Goal: Task Accomplishment & Management: Use online tool/utility

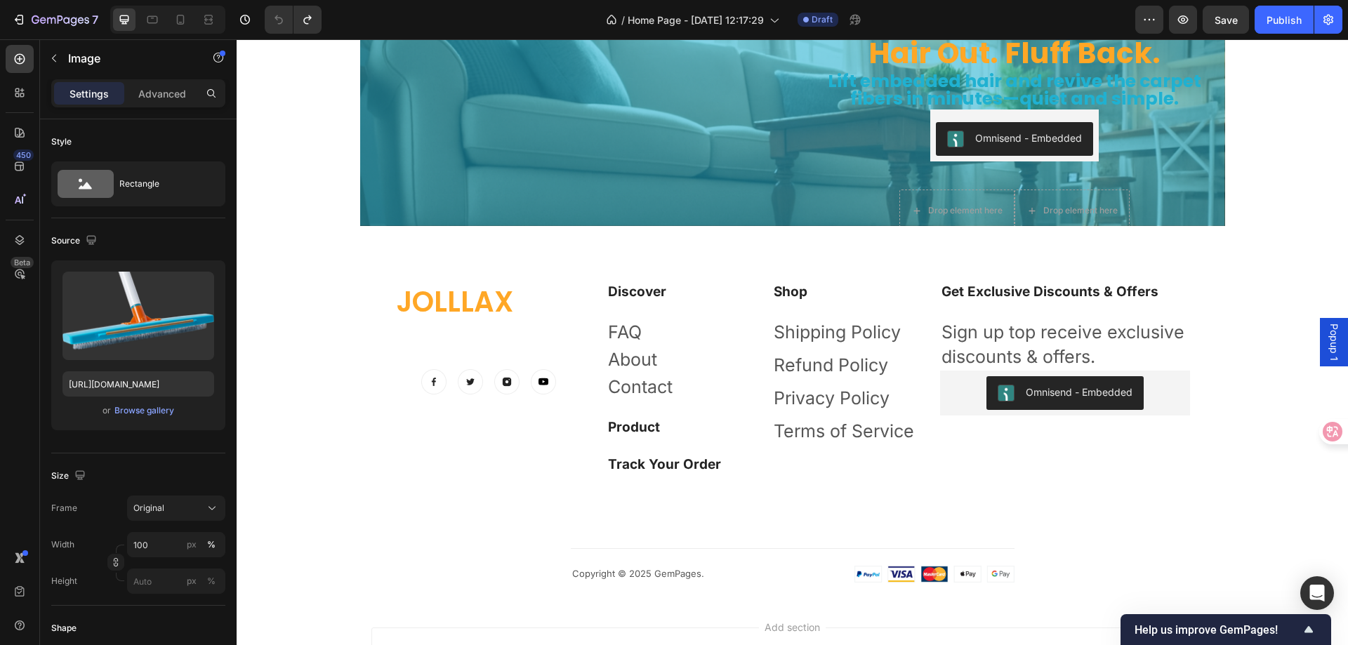
scroll to position [4799, 0]
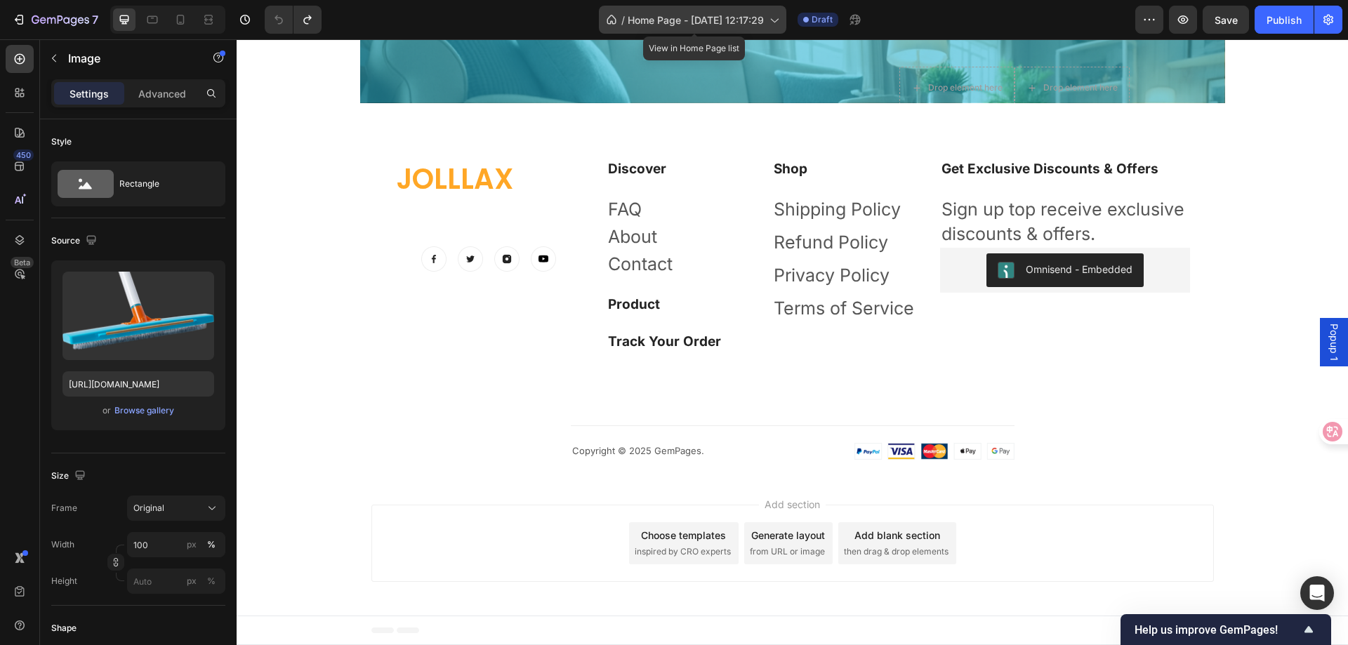
click at [697, 15] on span "Home Page - [DATE] 12:17:29" at bounding box center [696, 20] width 136 height 15
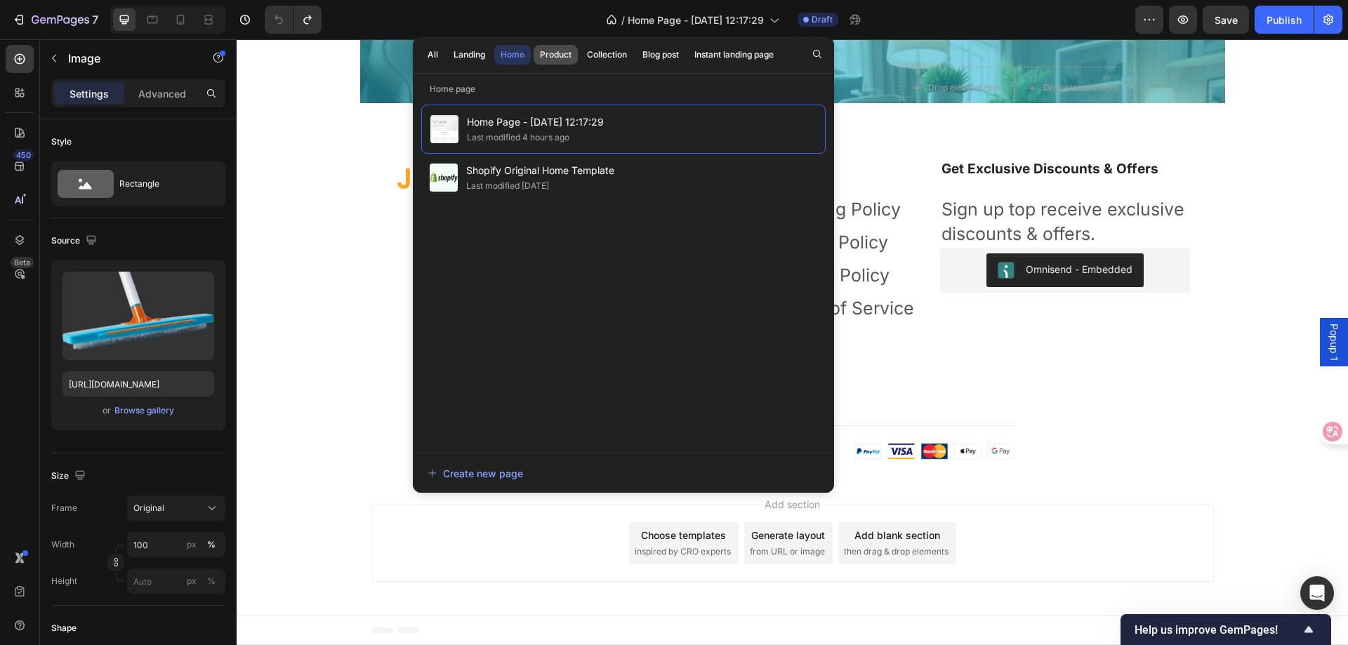
click at [558, 54] on div "Product" at bounding box center [556, 54] width 32 height 13
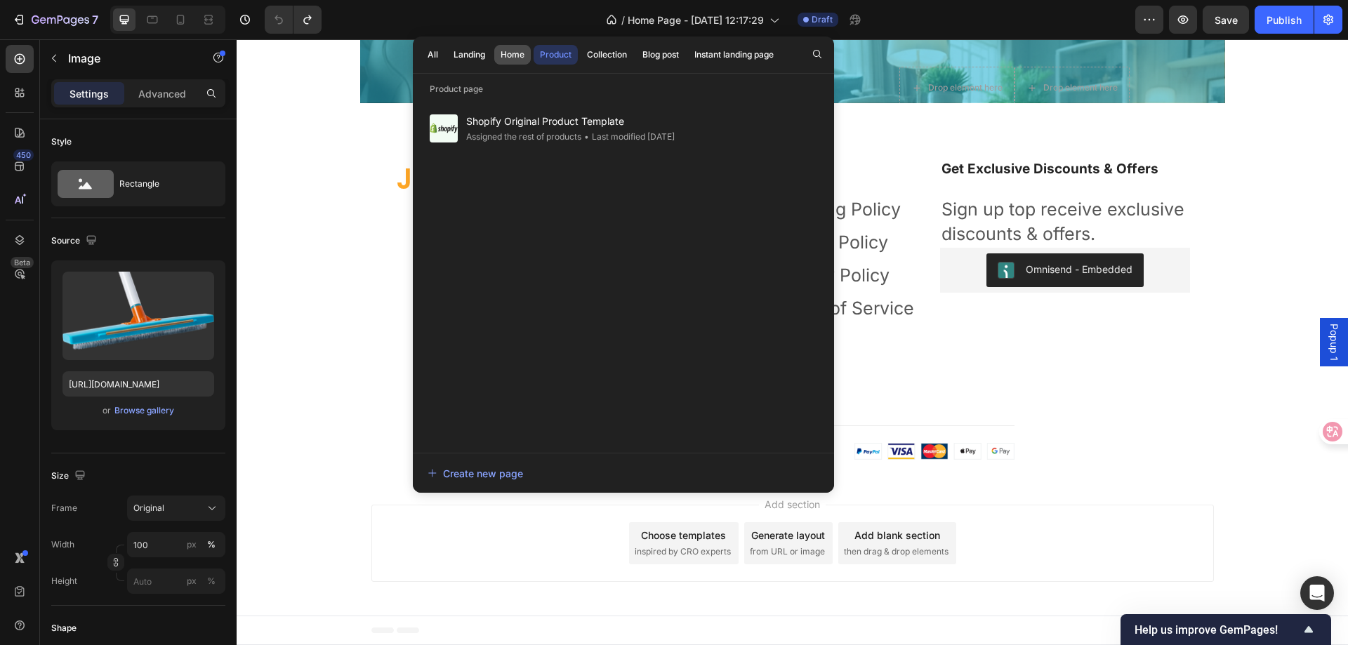
click at [511, 51] on div "Home" at bounding box center [513, 54] width 24 height 13
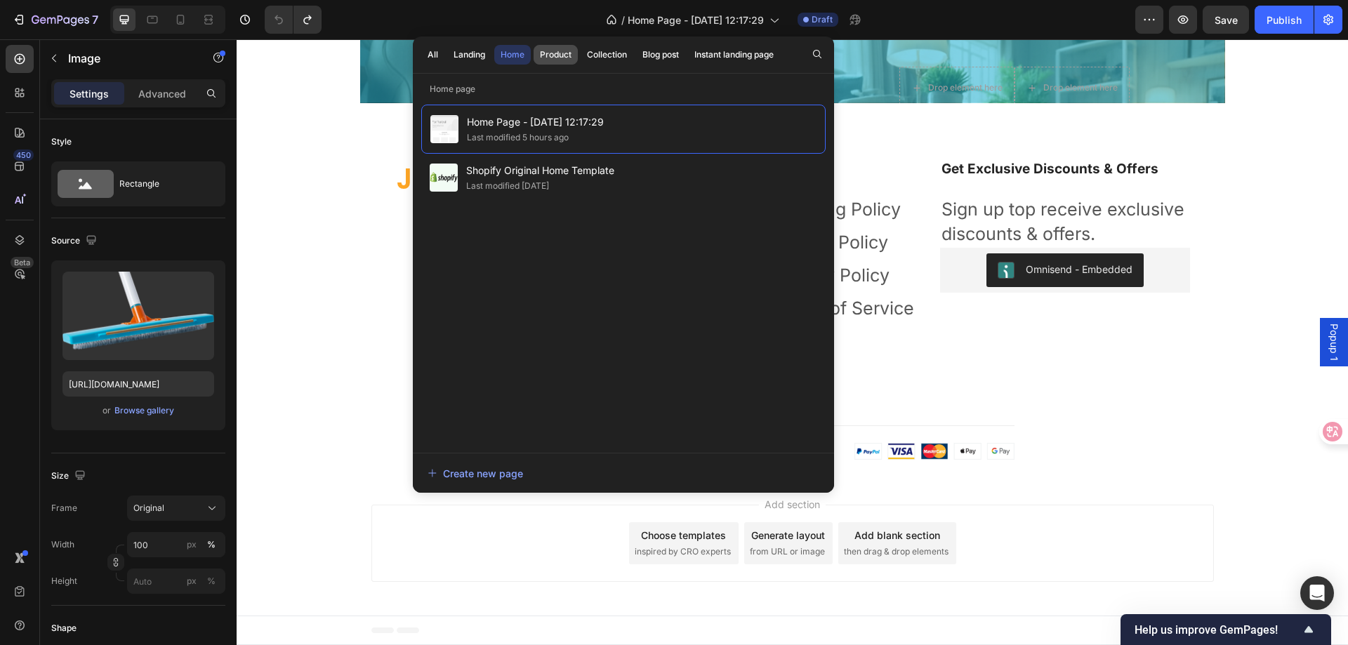
click at [560, 53] on div "Product" at bounding box center [556, 54] width 32 height 13
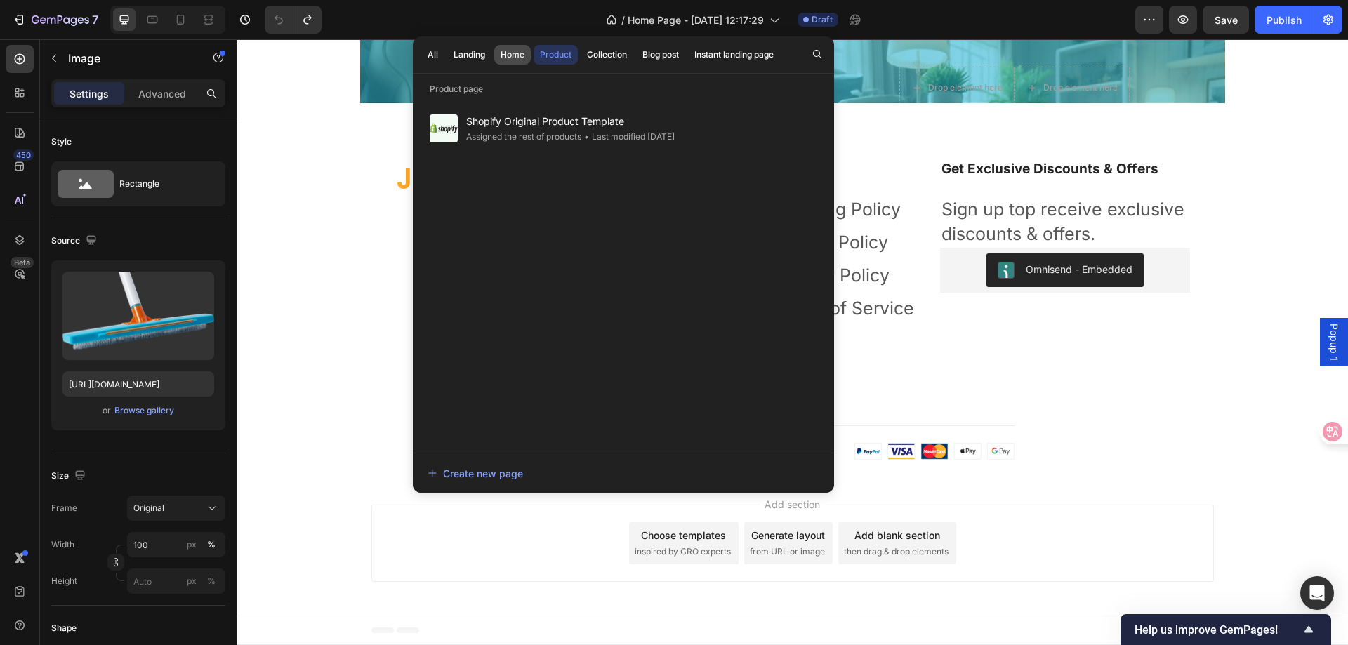
click at [523, 53] on div "Home" at bounding box center [513, 54] width 24 height 13
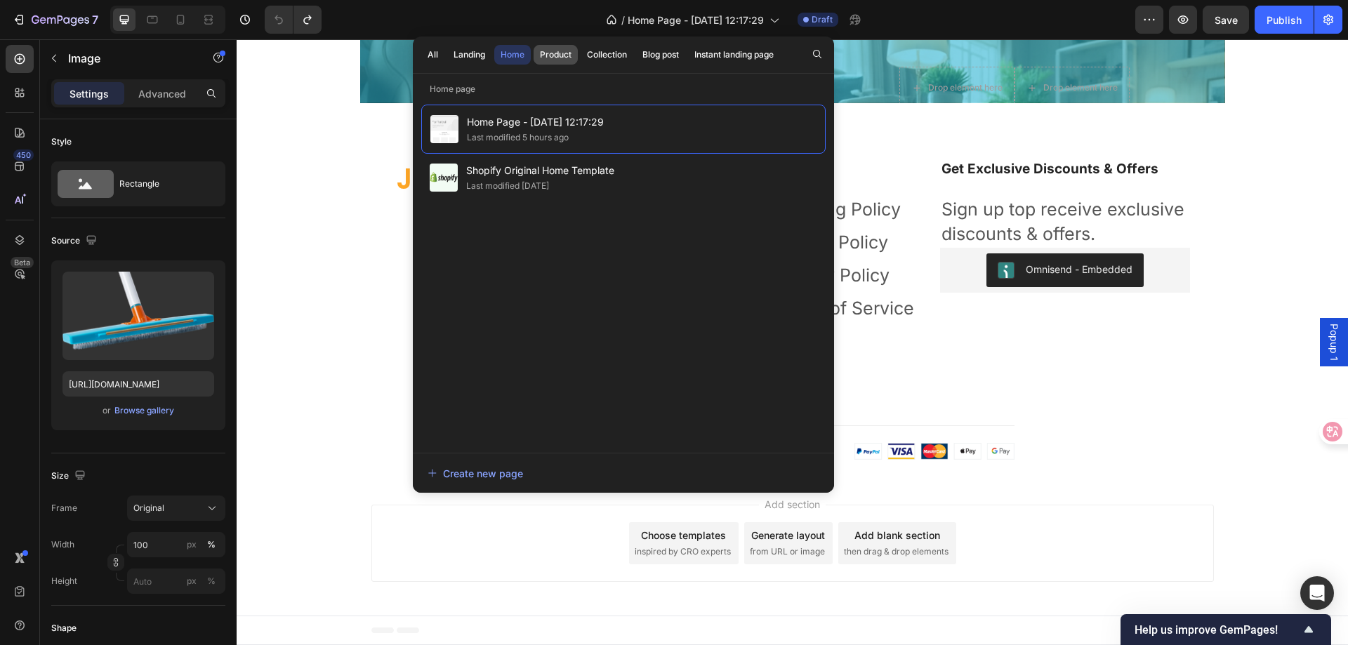
click at [570, 51] on div "Product" at bounding box center [556, 54] width 32 height 13
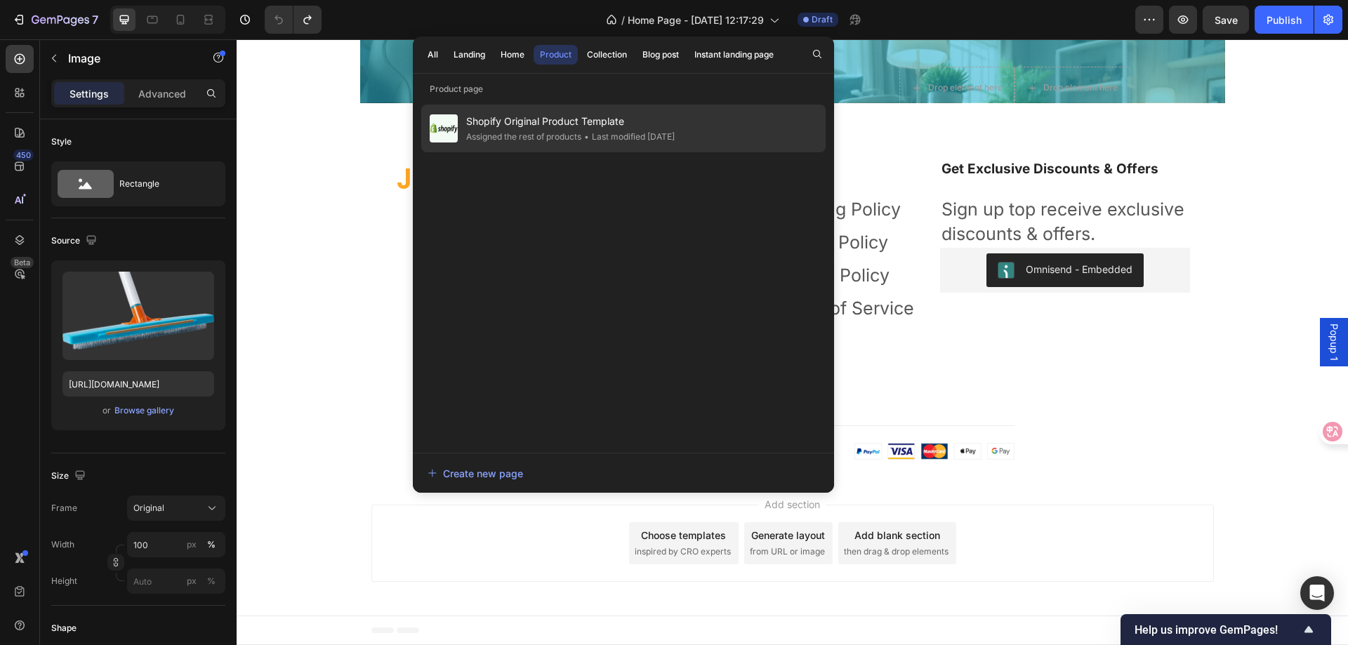
click at [603, 139] on div "• Last modified 7 days ago" at bounding box center [627, 137] width 93 height 14
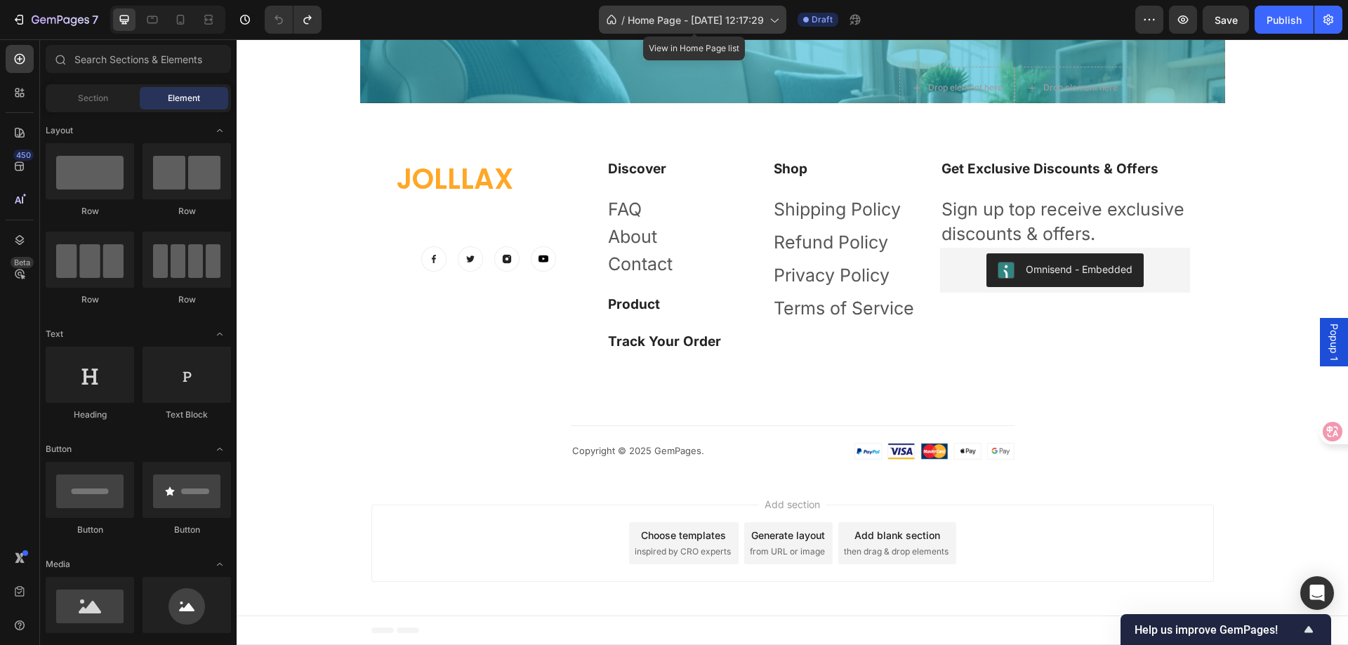
click at [669, 13] on span "Home Page - [DATE] 12:17:29" at bounding box center [696, 20] width 136 height 15
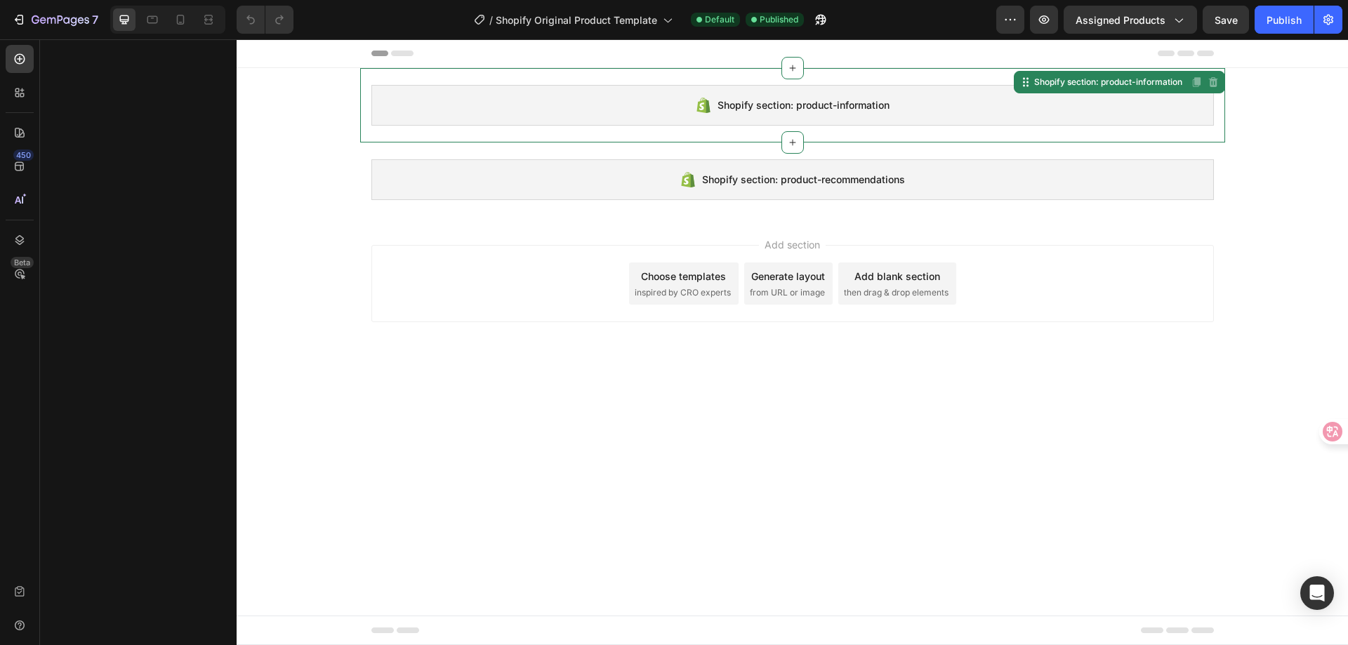
click at [832, 103] on span "Shopify section: product-information" at bounding box center [804, 105] width 172 height 17
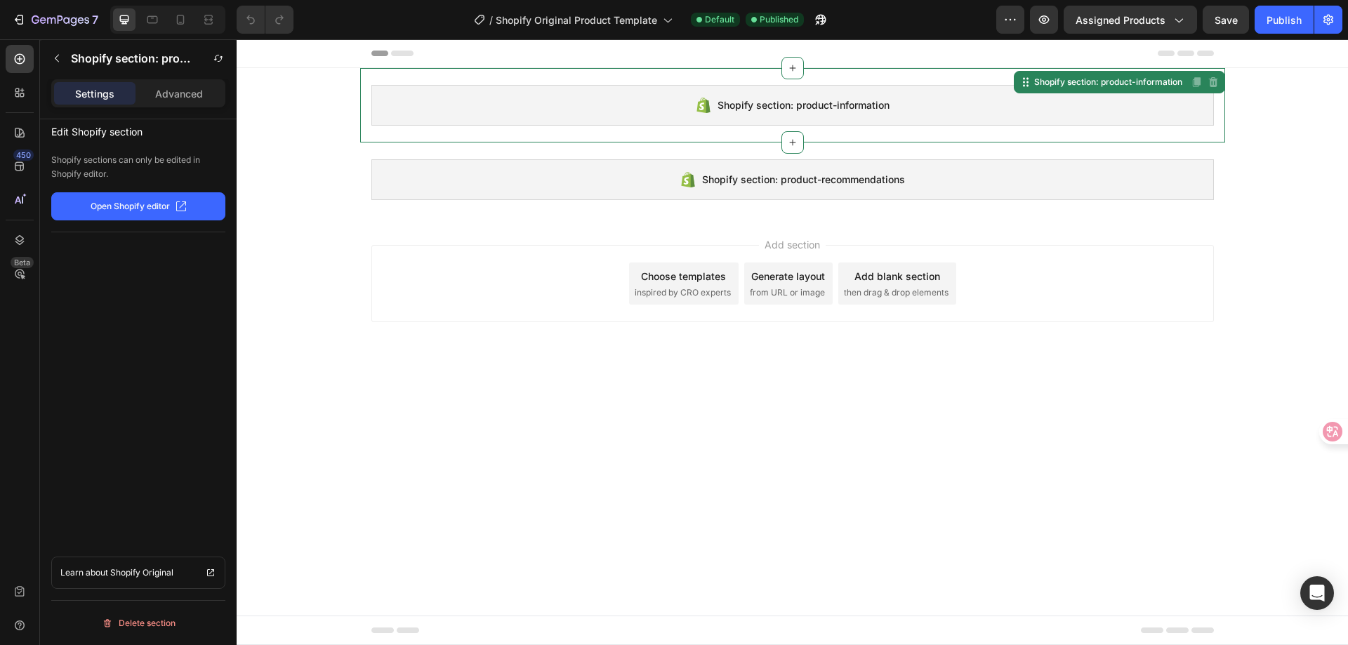
click at [145, 206] on p "Open Shopify editor" at bounding box center [130, 206] width 79 height 13
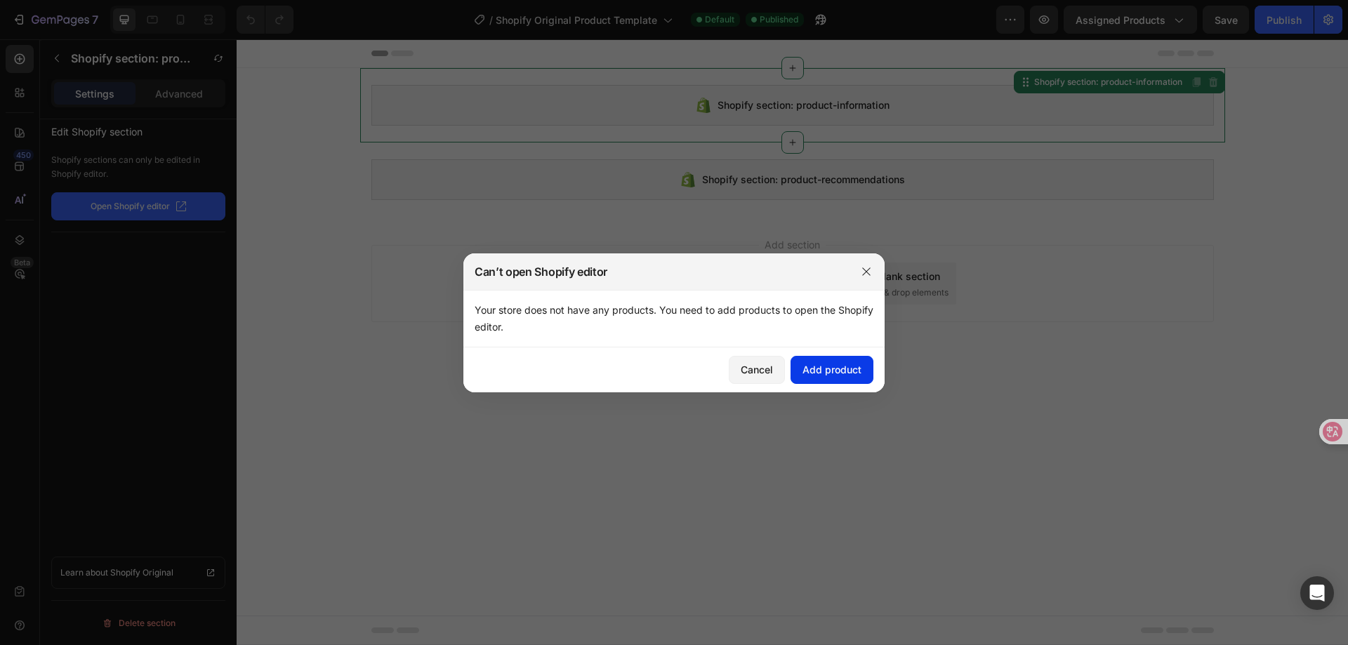
click at [835, 380] on button "Add product" at bounding box center [832, 370] width 83 height 28
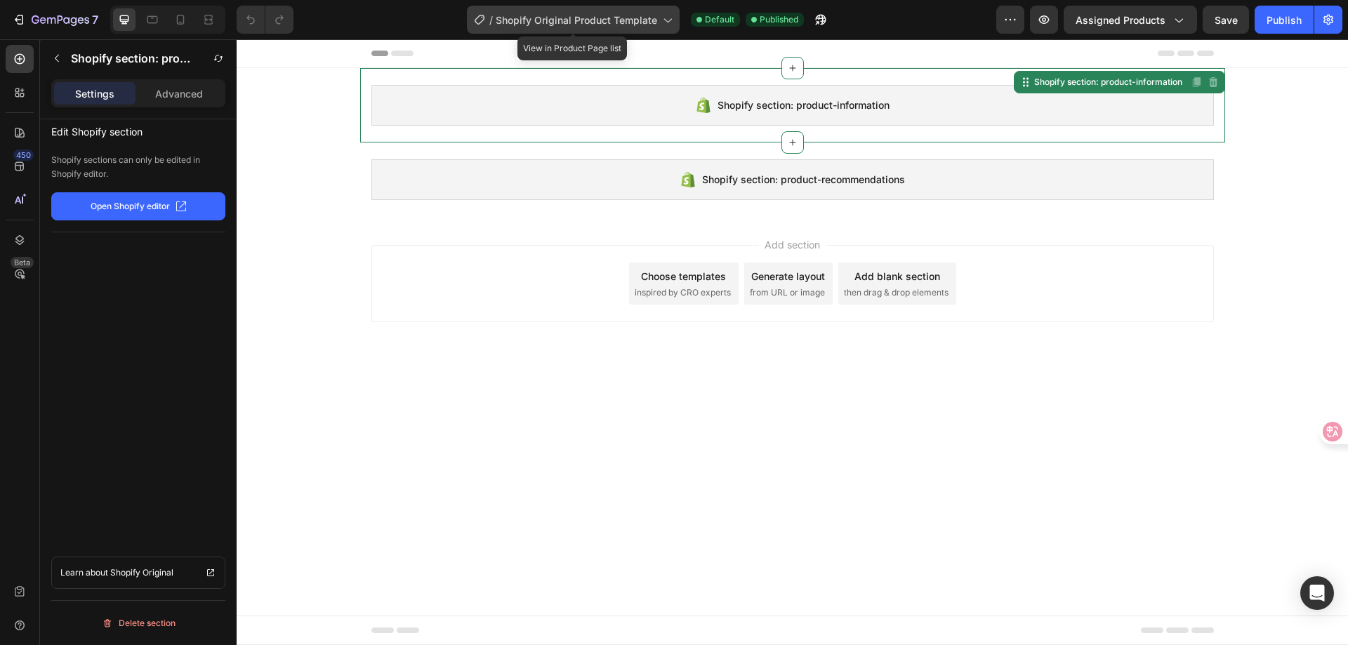
click at [604, 25] on span "Shopify Original Product Template" at bounding box center [577, 20] width 162 height 15
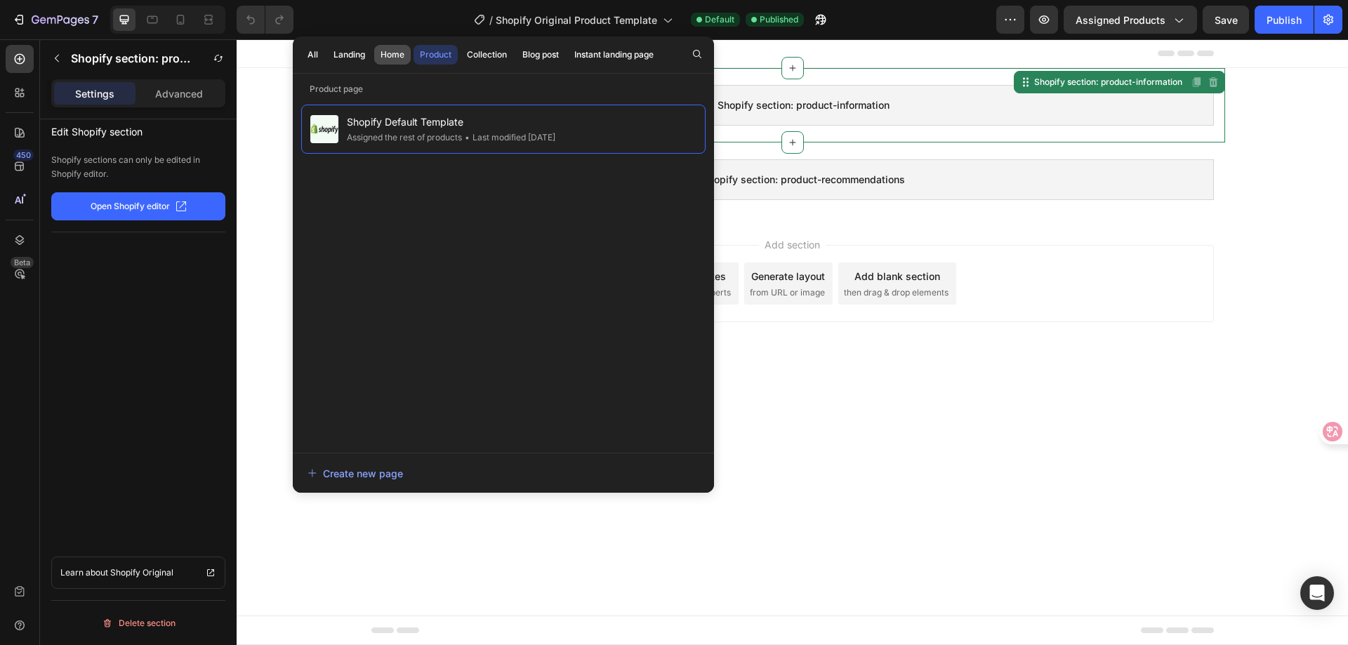
click at [381, 55] on div "Home" at bounding box center [393, 54] width 24 height 13
click at [438, 51] on div "Product" at bounding box center [436, 54] width 32 height 13
click at [396, 58] on div "Home" at bounding box center [393, 54] width 24 height 13
click at [434, 51] on div "Product" at bounding box center [436, 54] width 32 height 13
click at [403, 58] on div "Home" at bounding box center [393, 54] width 24 height 13
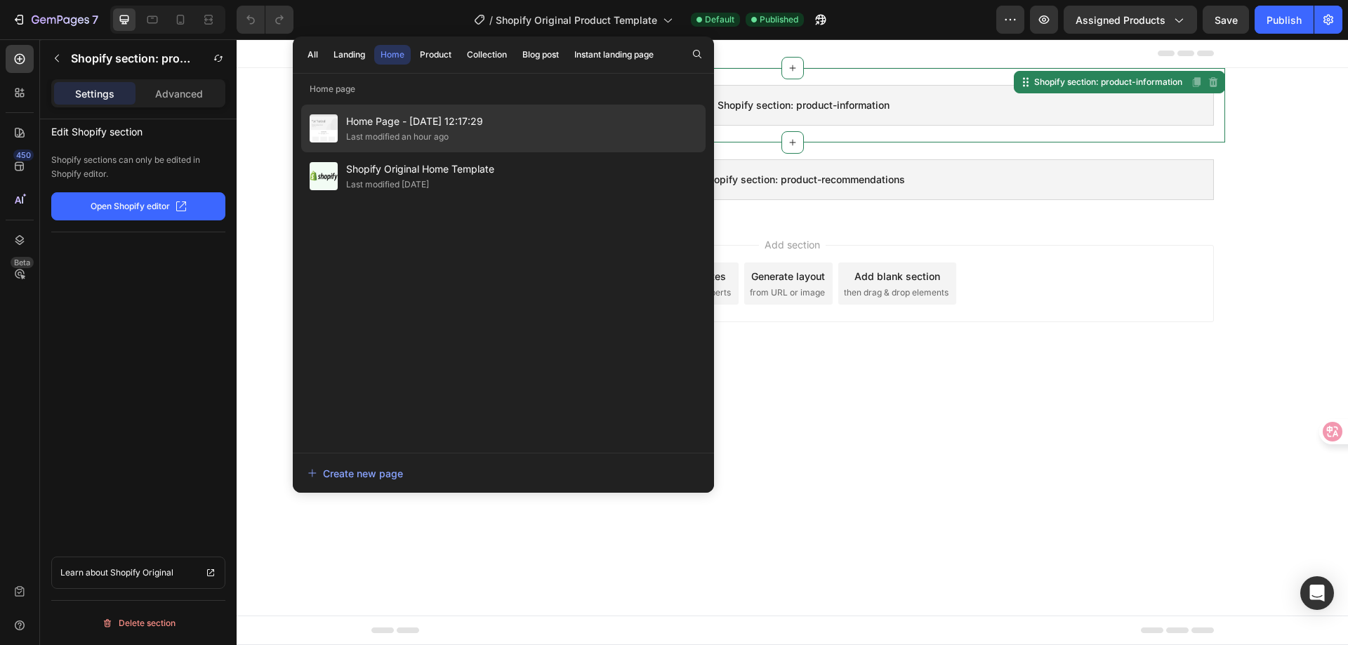
click at [467, 129] on span "Home Page - [DATE] 12:17:29" at bounding box center [414, 121] width 137 height 17
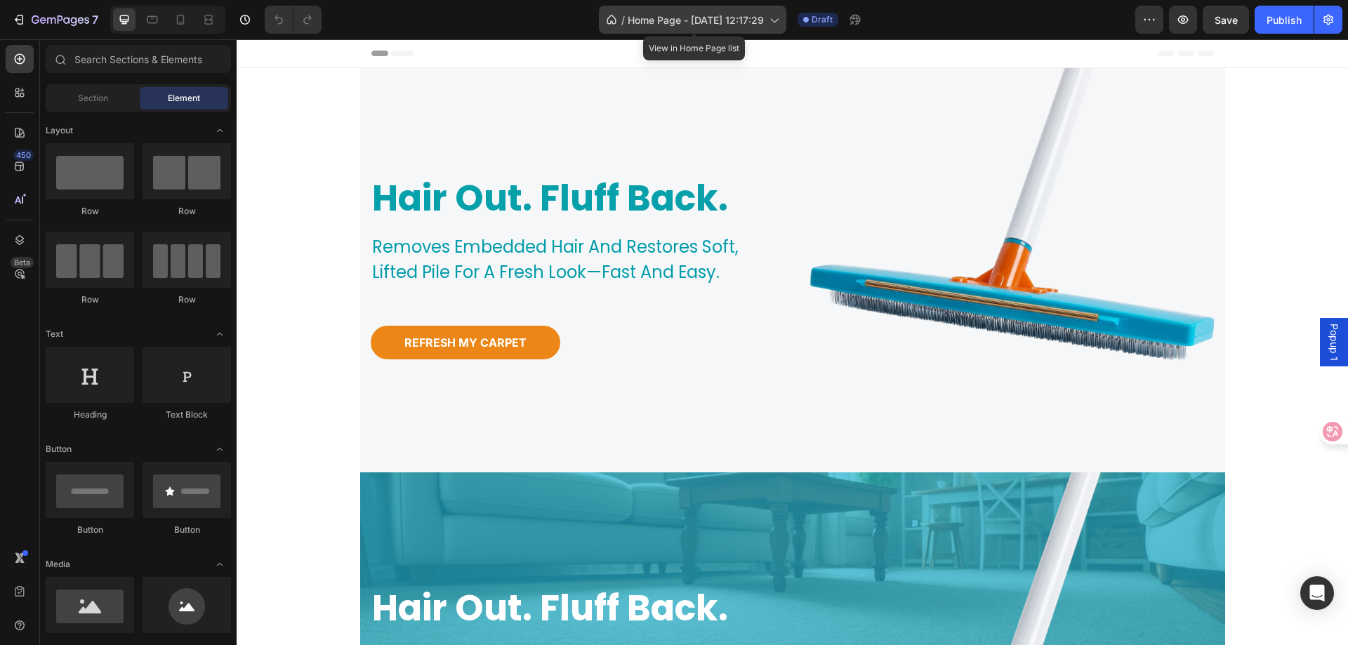
click at [667, 18] on span "Home Page - [DATE] 12:17:29" at bounding box center [696, 20] width 136 height 15
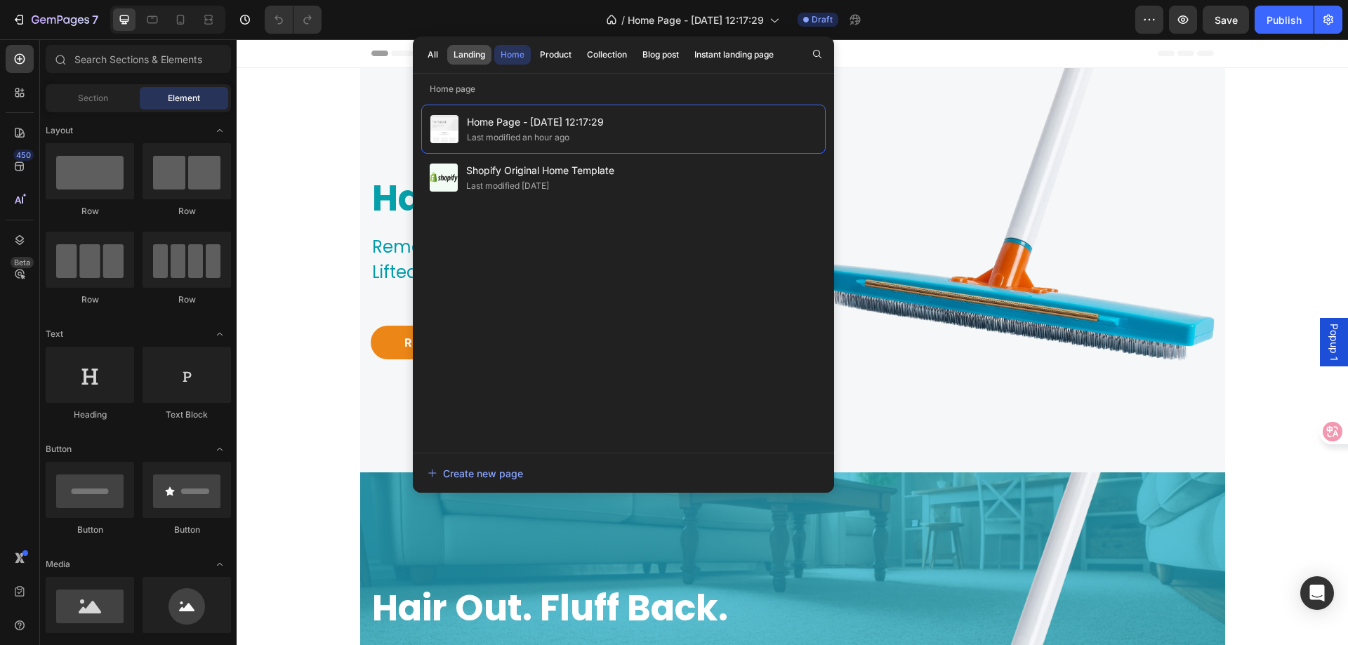
click at [456, 51] on div "Landing" at bounding box center [470, 54] width 32 height 13
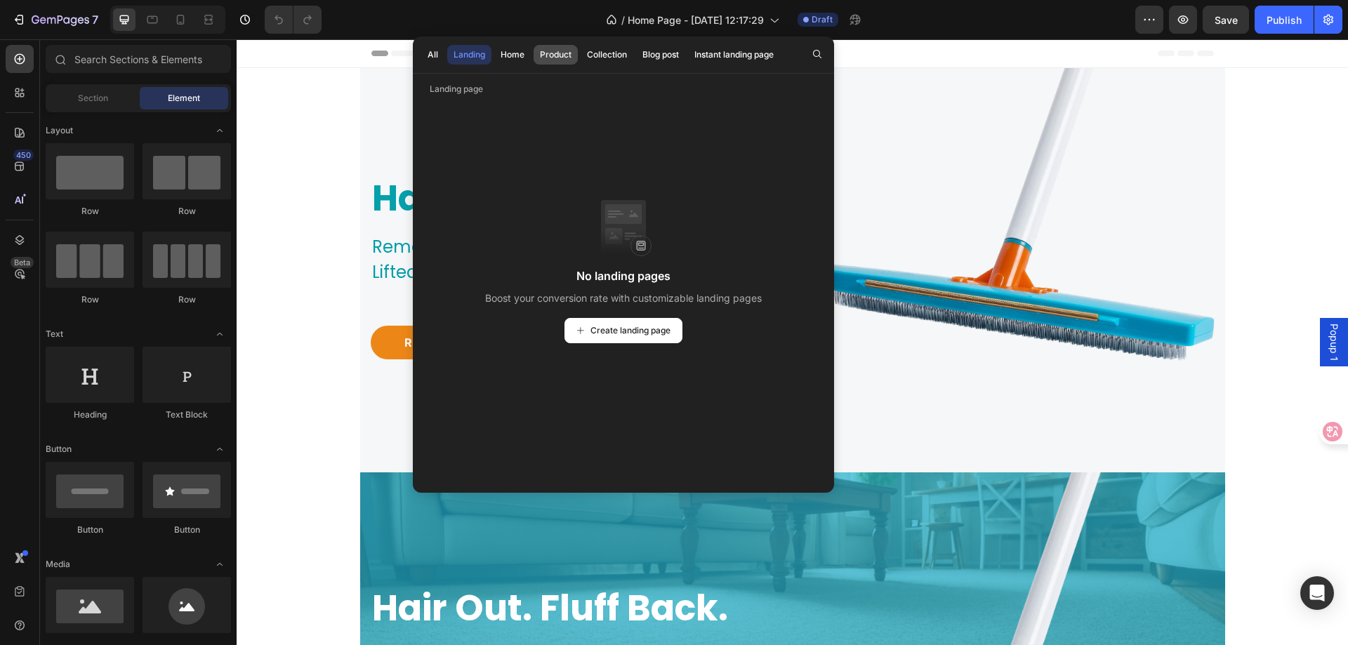
click at [572, 53] on div "Product" at bounding box center [556, 54] width 32 height 13
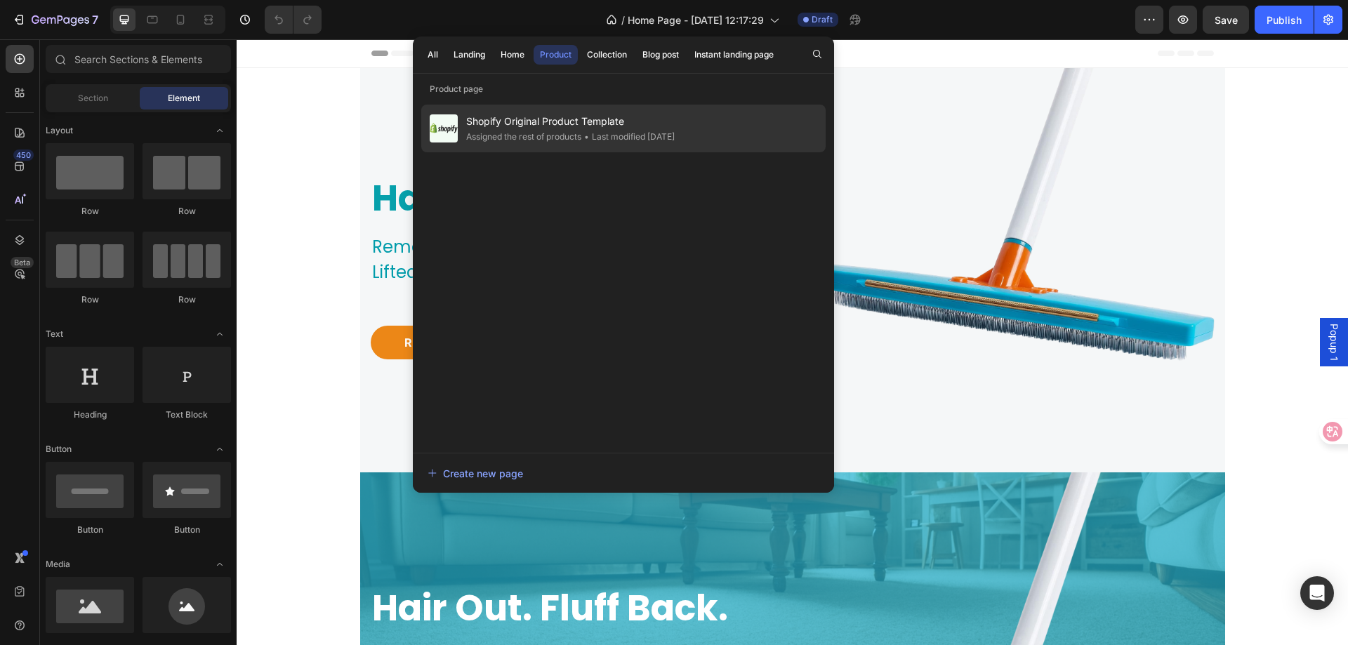
click at [617, 139] on div "• Last modified [DATE]" at bounding box center [627, 137] width 93 height 14
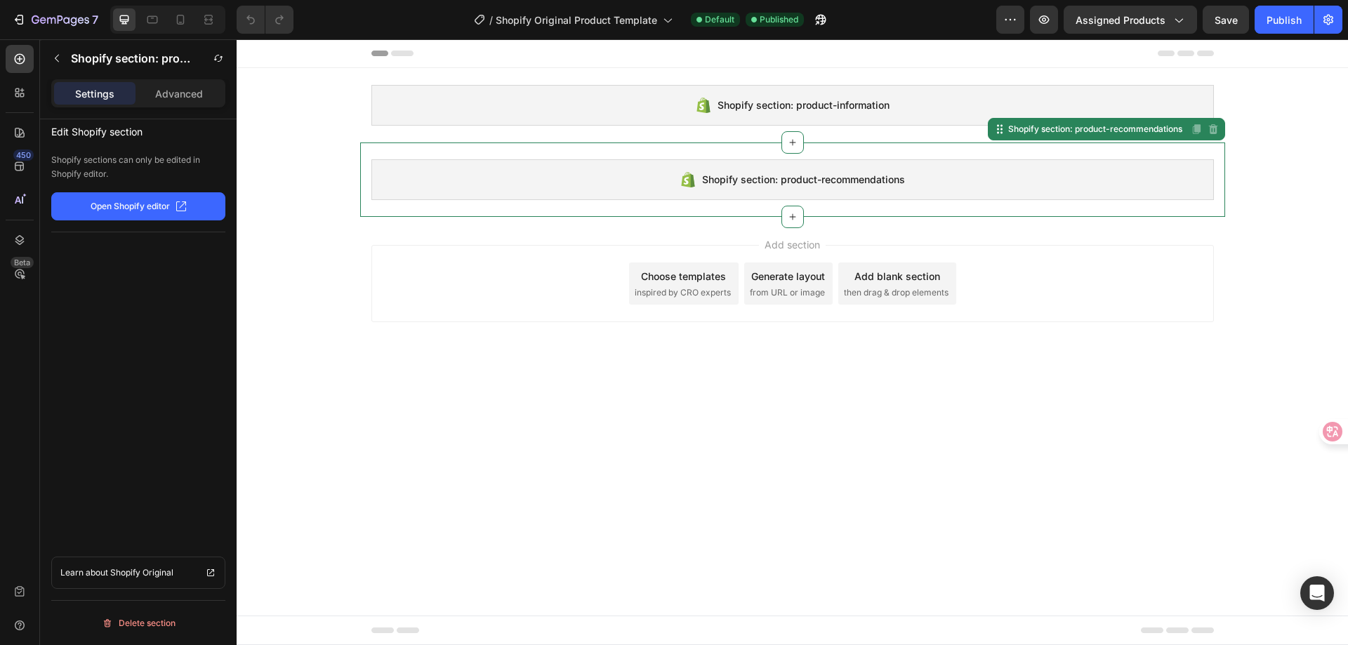
click at [893, 187] on span "Shopify section: product-recommendations" at bounding box center [803, 179] width 203 height 17
click at [133, 206] on p "Open Shopify editor" at bounding box center [130, 206] width 79 height 13
click at [132, 207] on button "button" at bounding box center [138, 206] width 174 height 28
click at [904, 289] on span "then drag & drop elements" at bounding box center [896, 293] width 105 height 13
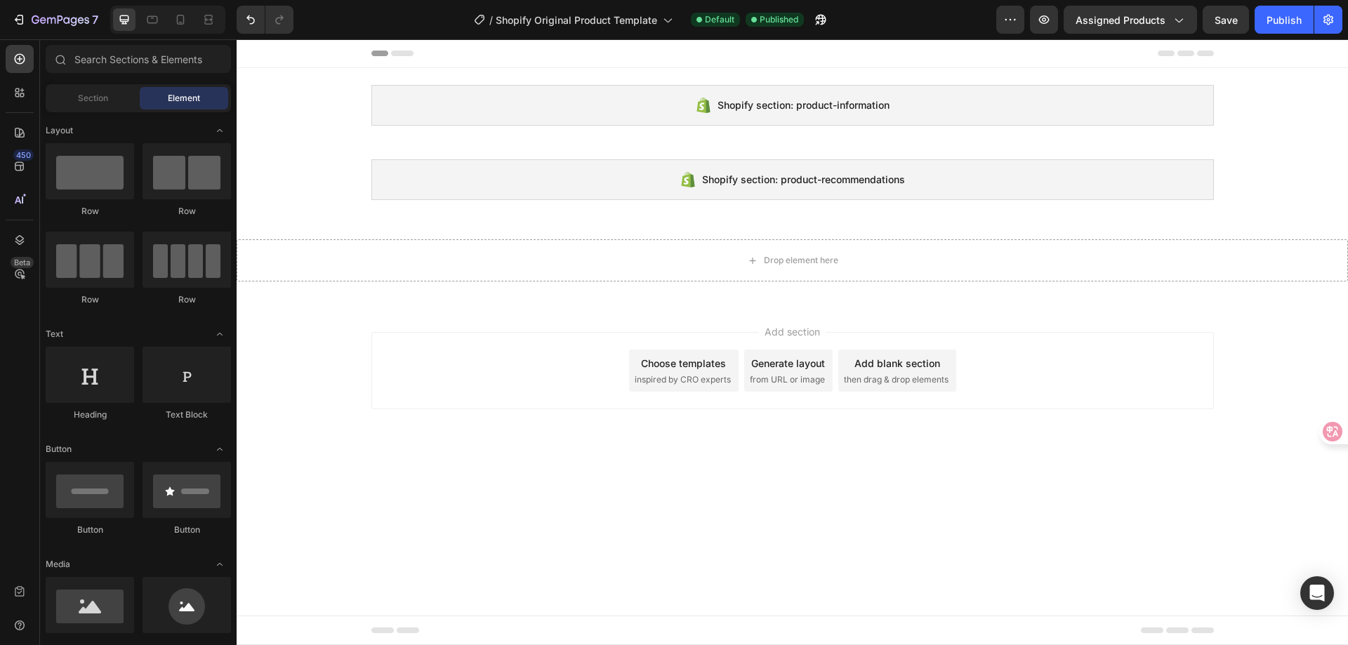
click at [668, 369] on div "Choose templates" at bounding box center [683, 363] width 85 height 15
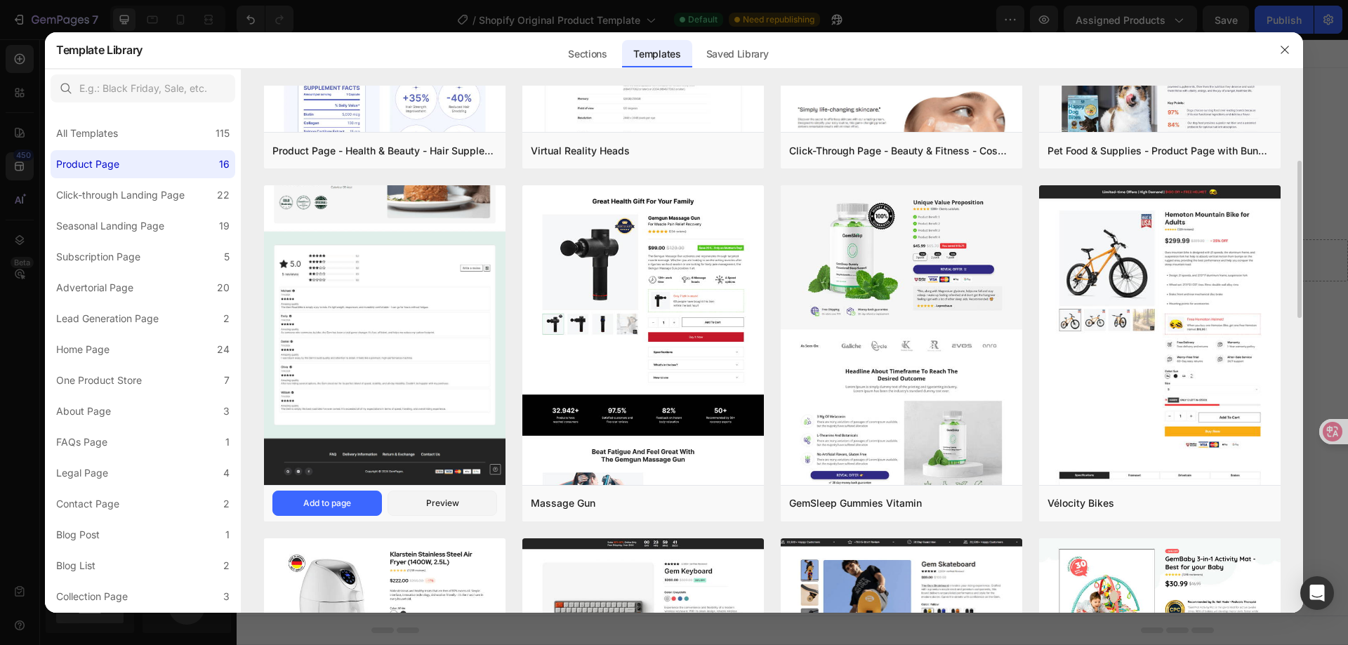
scroll to position [183, 0]
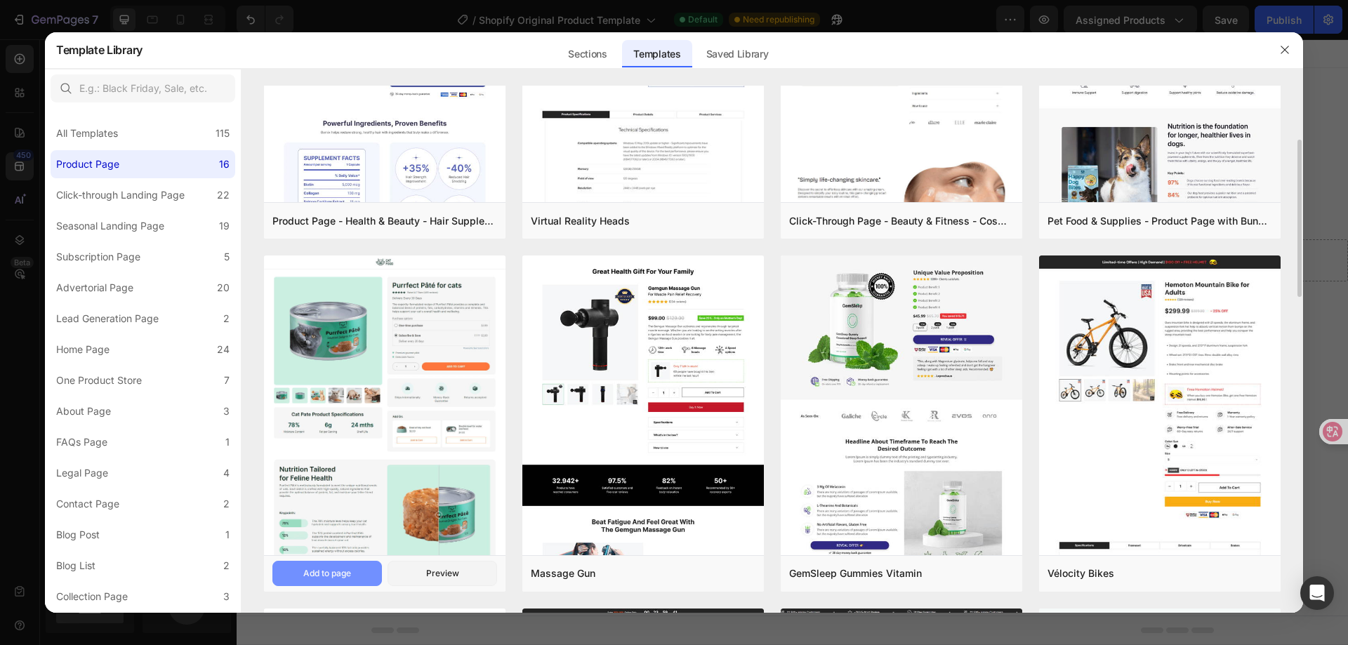
click at [341, 581] on button "Add to page" at bounding box center [327, 573] width 110 height 25
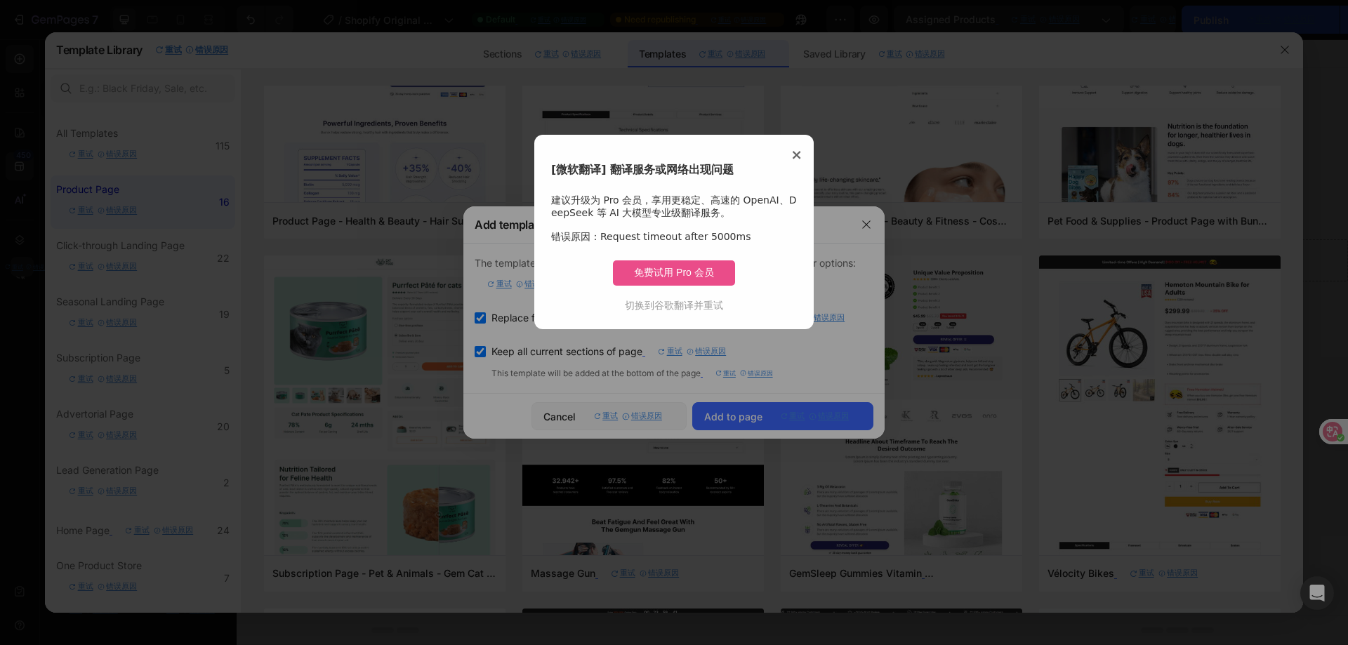
click at [798, 152] on span "×" at bounding box center [797, 154] width 12 height 17
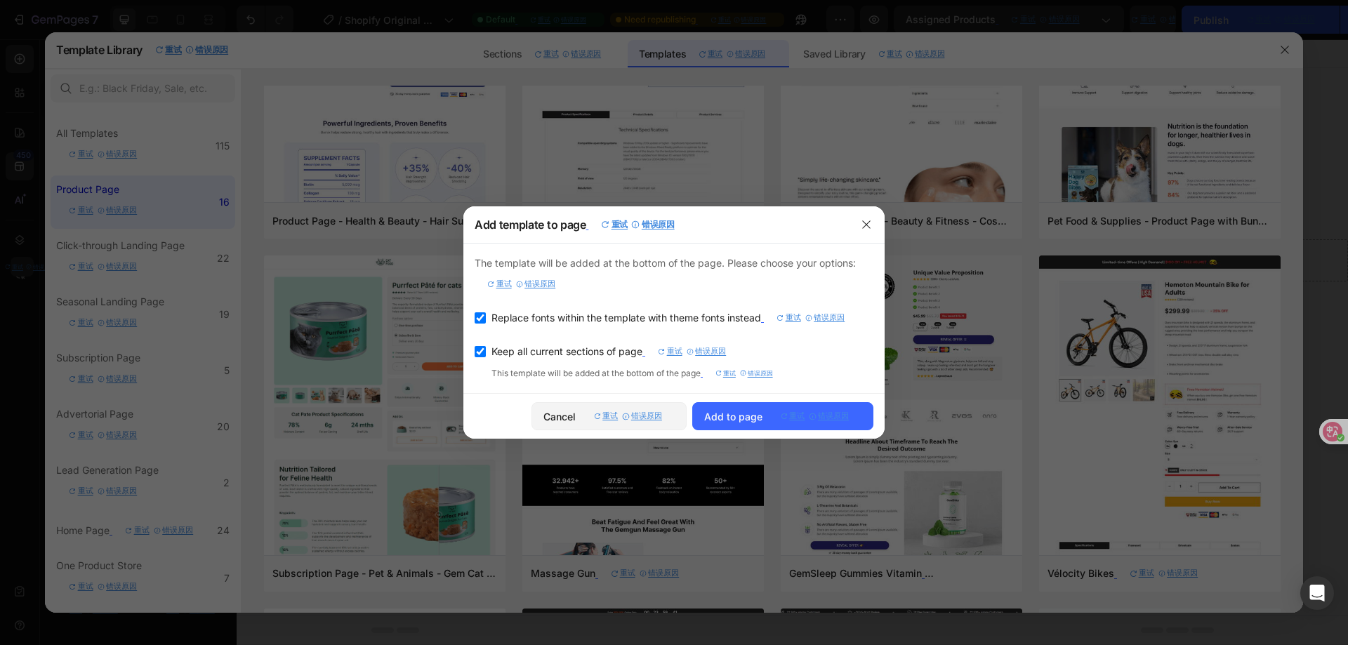
click at [678, 351] on font "重试" at bounding box center [670, 351] width 25 height 17
click at [674, 351] on font "重试" at bounding box center [670, 351] width 25 height 17
checkbox input "true"
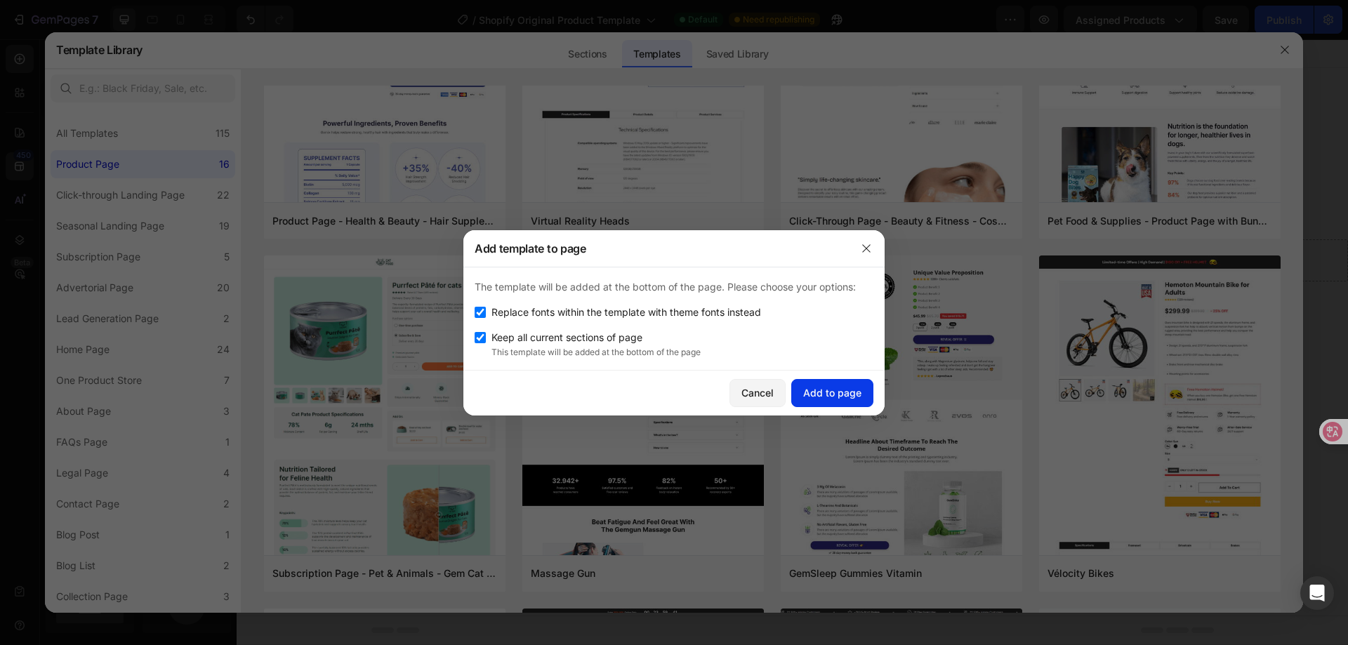
click at [841, 399] on div "Add to page" at bounding box center [832, 393] width 58 height 15
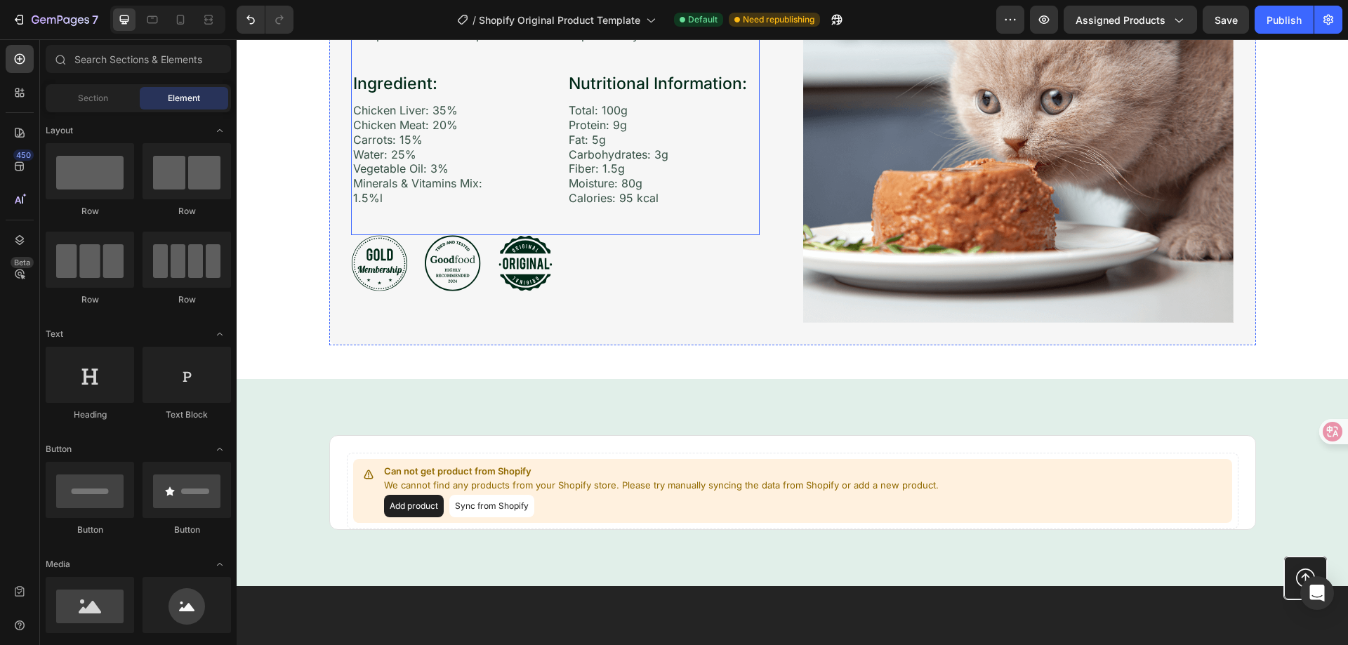
scroll to position [1854, 0]
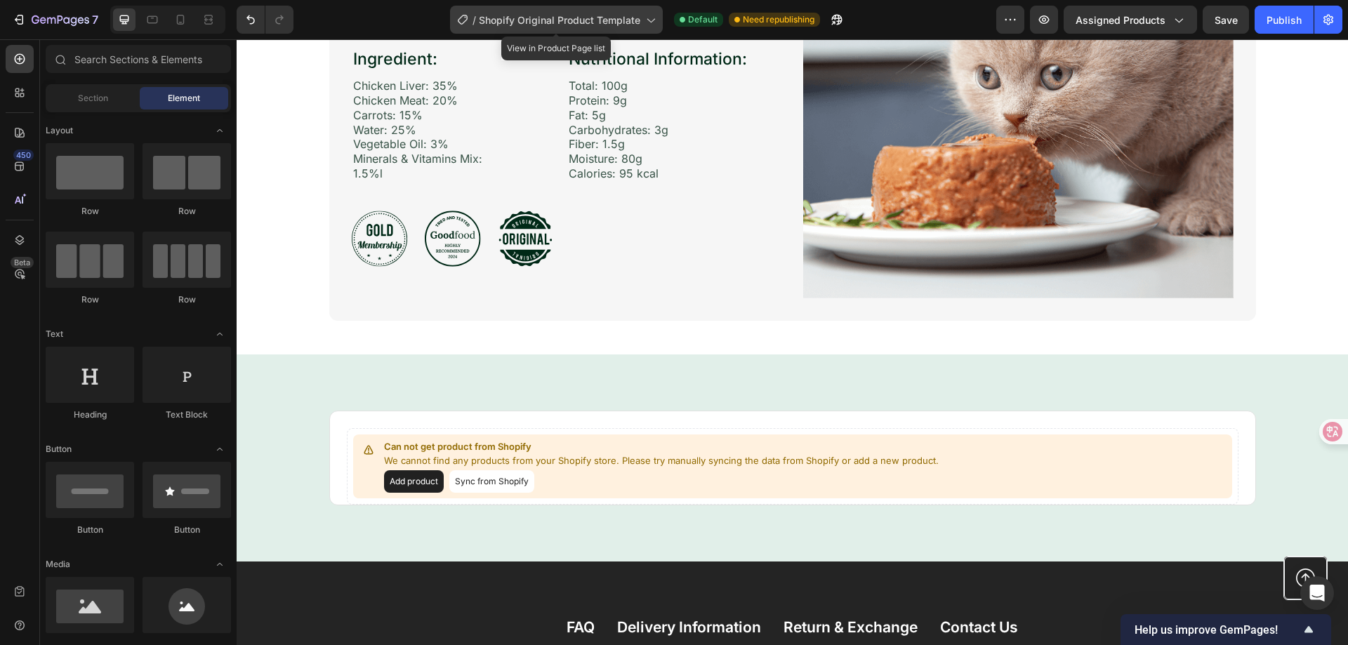
click at [588, 15] on span "Shopify Original Product Template" at bounding box center [560, 20] width 162 height 15
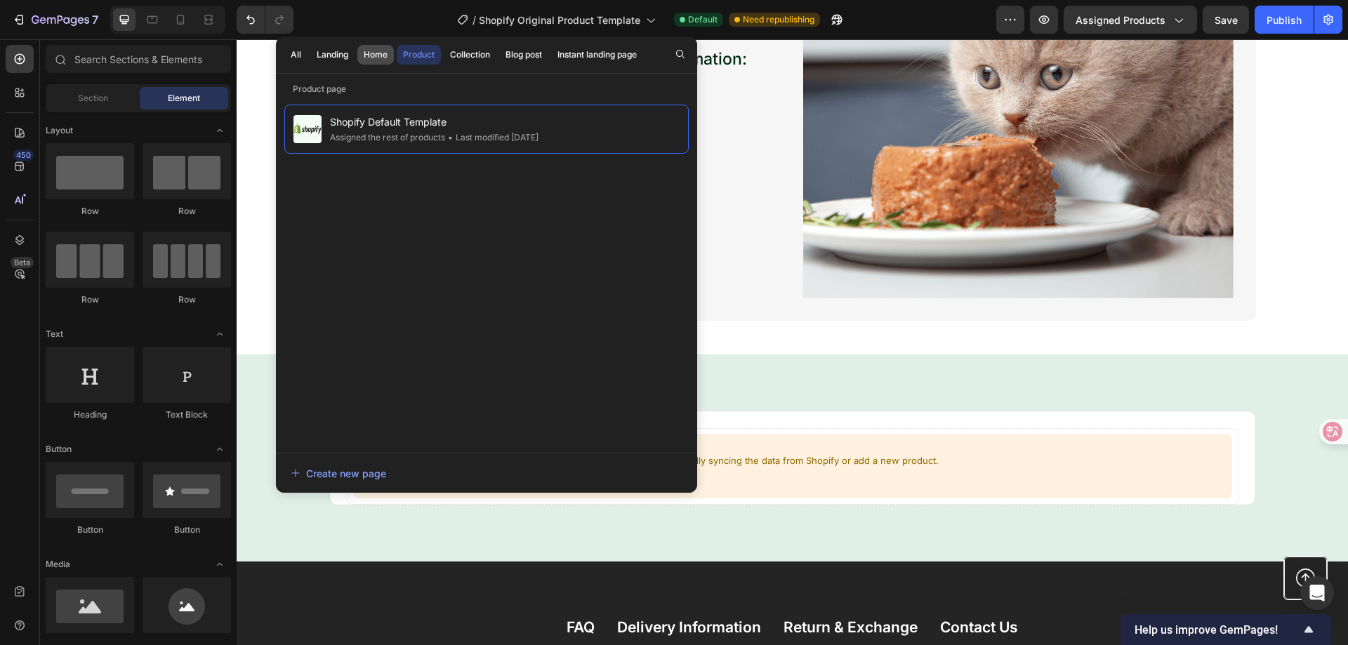
click at [381, 55] on div "Home" at bounding box center [376, 54] width 24 height 13
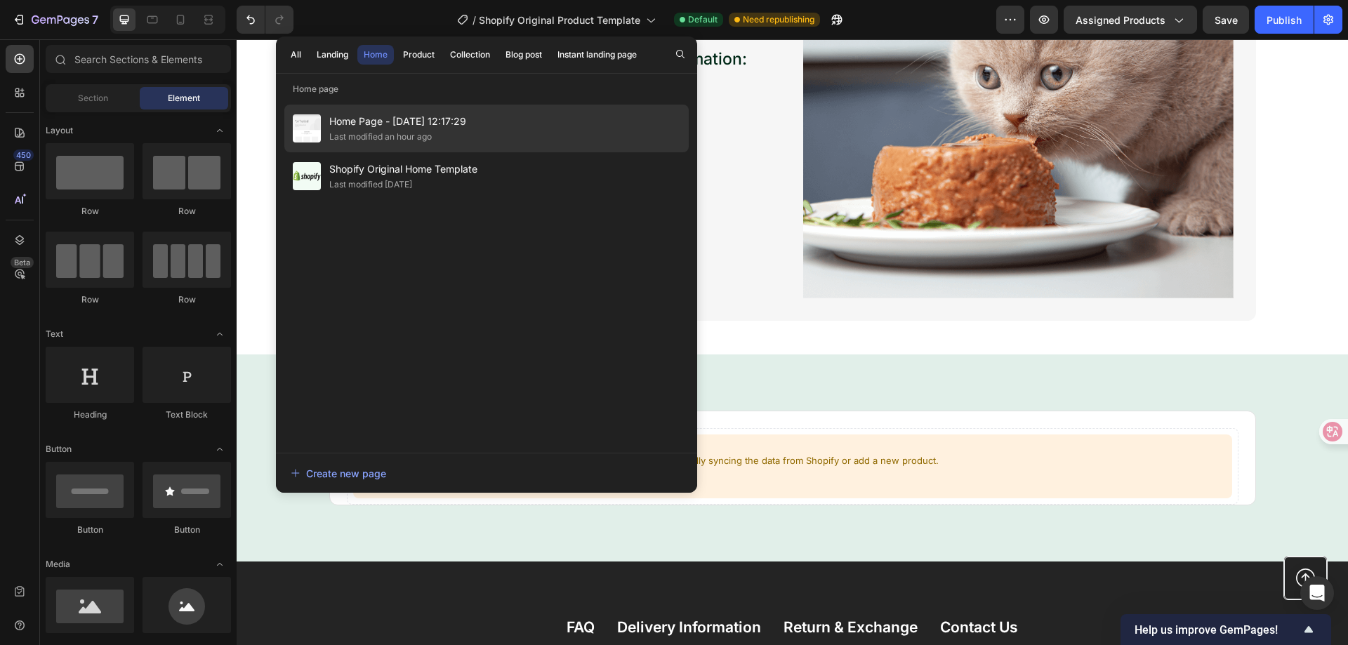
click at [490, 119] on div "Home Page - Jun 30, 12:17:29 Last modified an hour ago" at bounding box center [486, 129] width 404 height 48
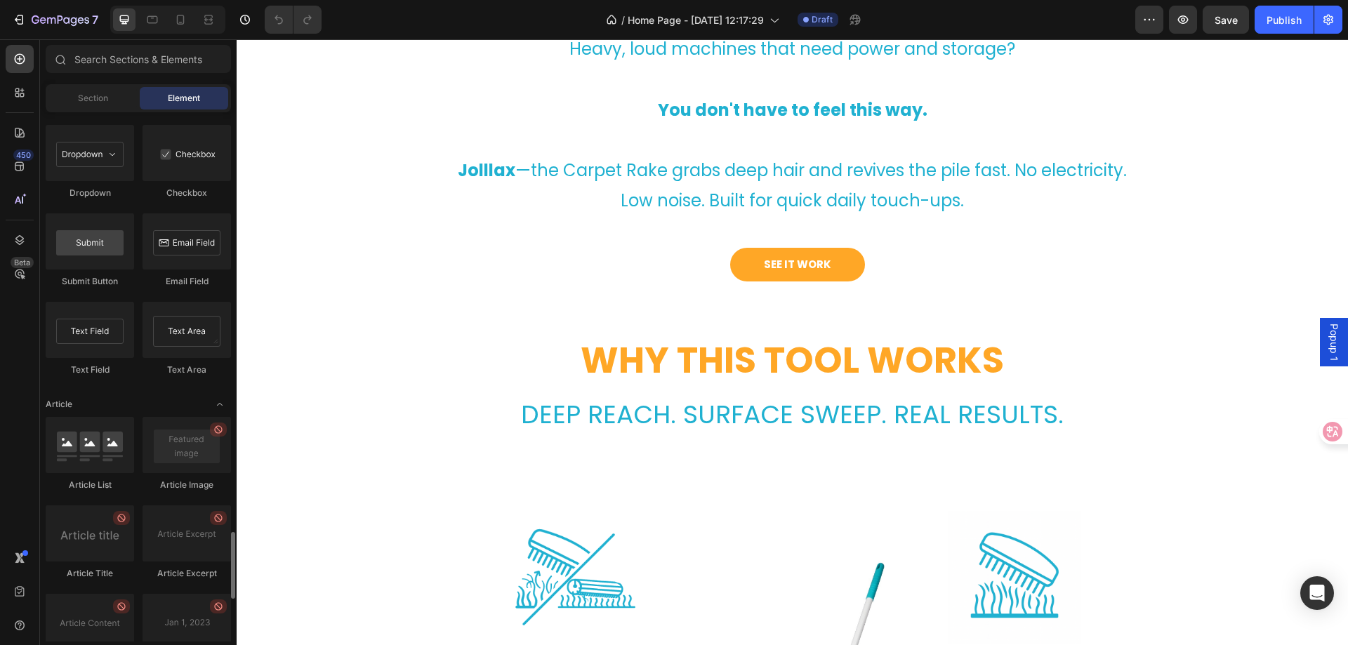
scroll to position [3632, 0]
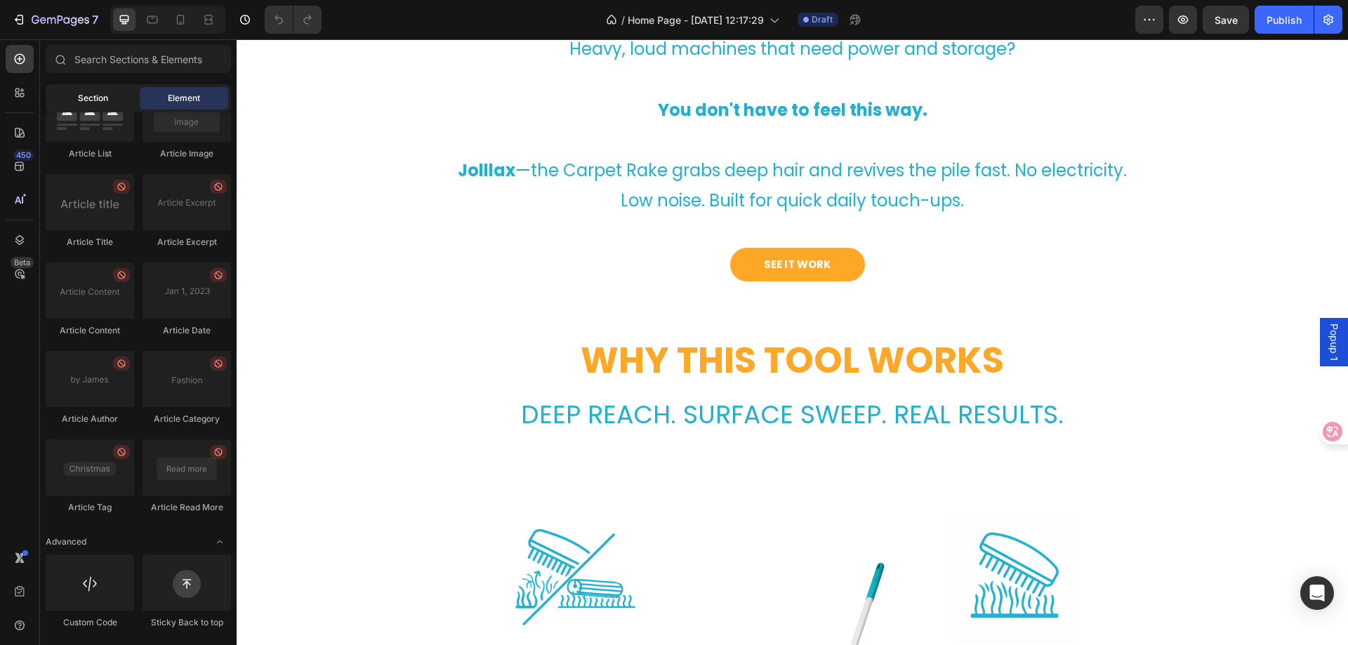
click at [79, 98] on span "Section" at bounding box center [93, 98] width 30 height 13
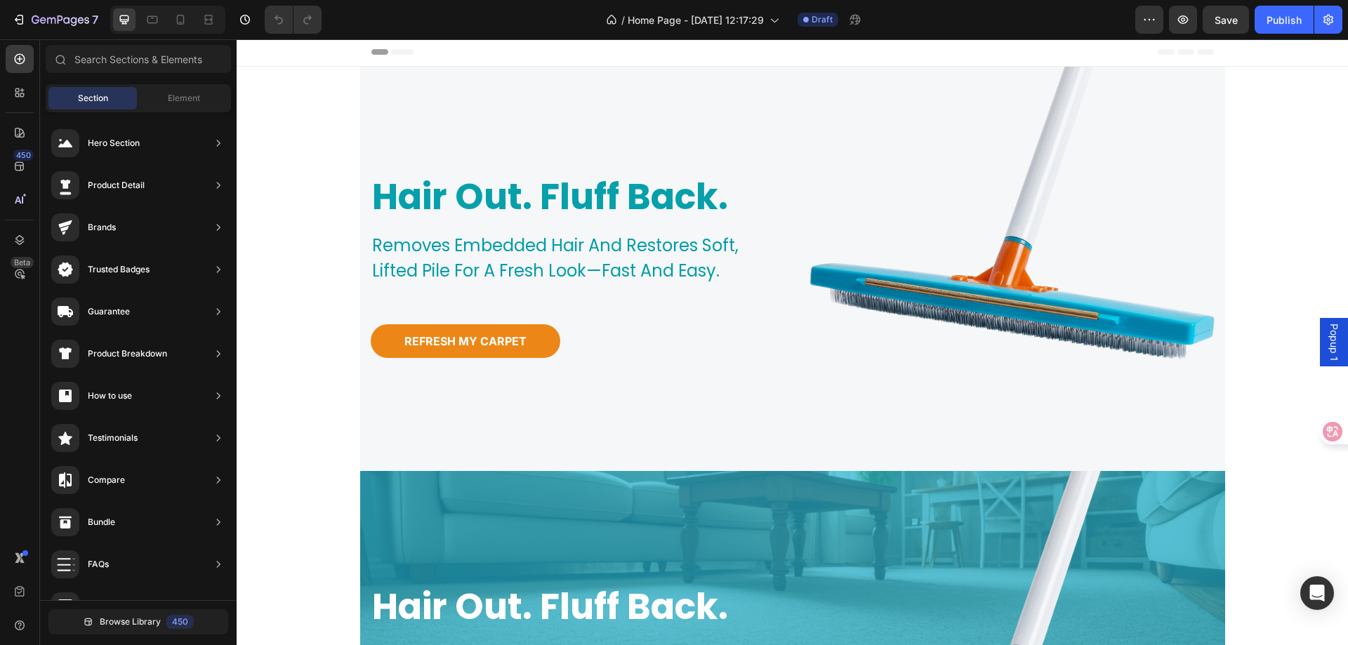
scroll to position [0, 0]
